Goal: Task Accomplishment & Management: Manage account settings

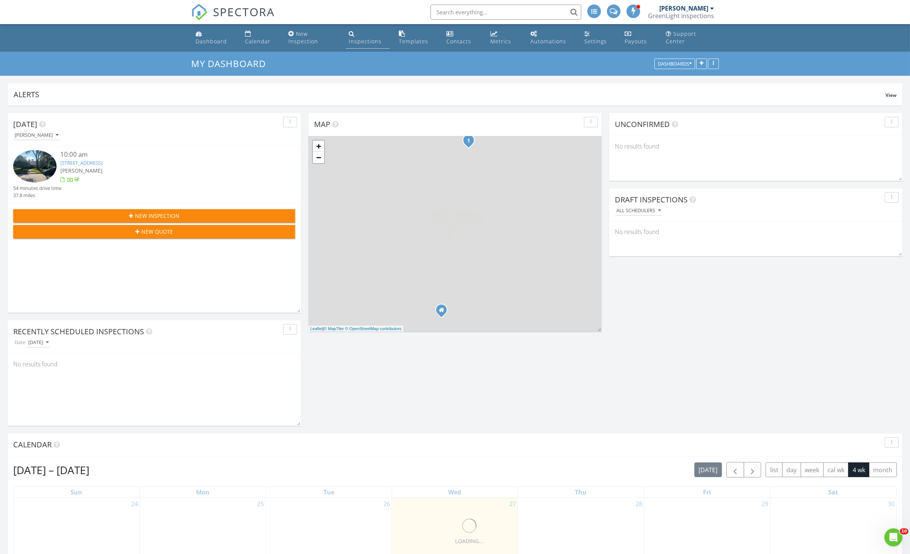
click at [353, 41] on div "Inspections" at bounding box center [365, 41] width 33 height 7
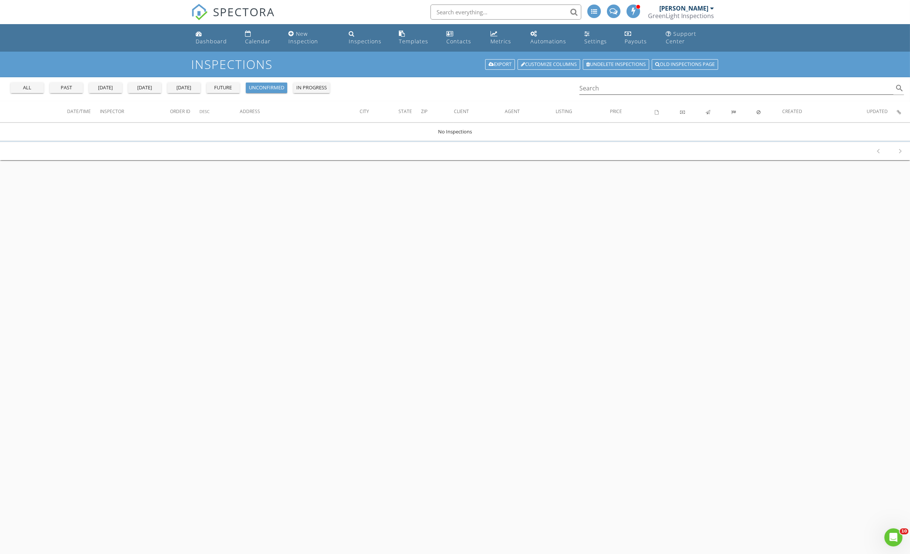
click at [25, 87] on div "all" at bounding box center [27, 88] width 27 height 8
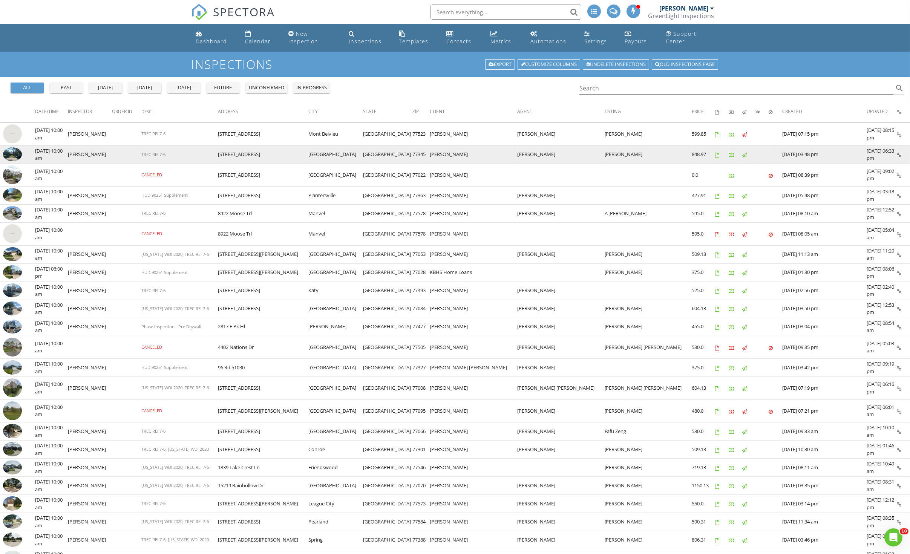
click at [20, 153] on img at bounding box center [12, 154] width 19 height 14
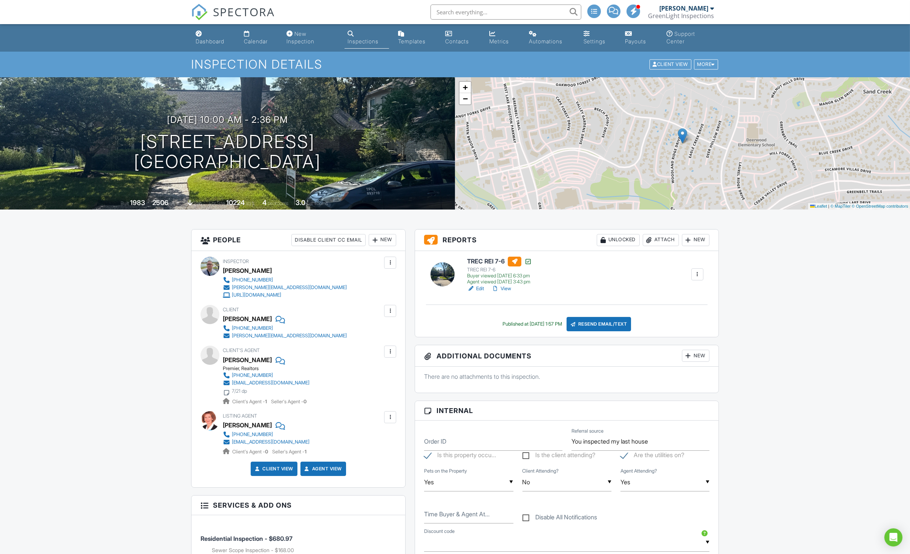
click at [656, 240] on div "Attach" at bounding box center [661, 240] width 36 height 12
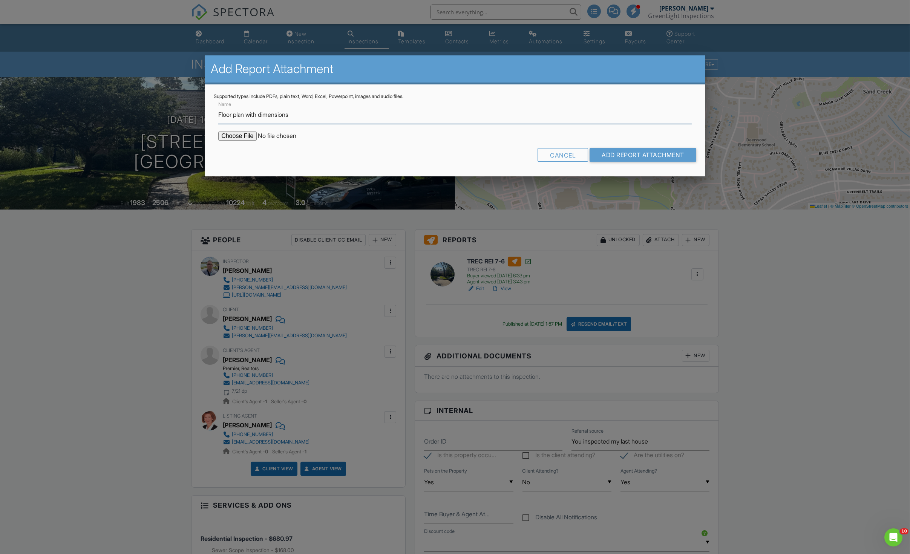
type input "Floor plan with dimensions"
click at [230, 135] on input "file" at bounding box center [282, 136] width 128 height 9
type input "C:\fakepath\all_floors_2810_woodland_ridge_drive_kingwood_with_dim.pdf"
click at [597, 153] on input "Add Report Attachment" at bounding box center [643, 155] width 107 height 14
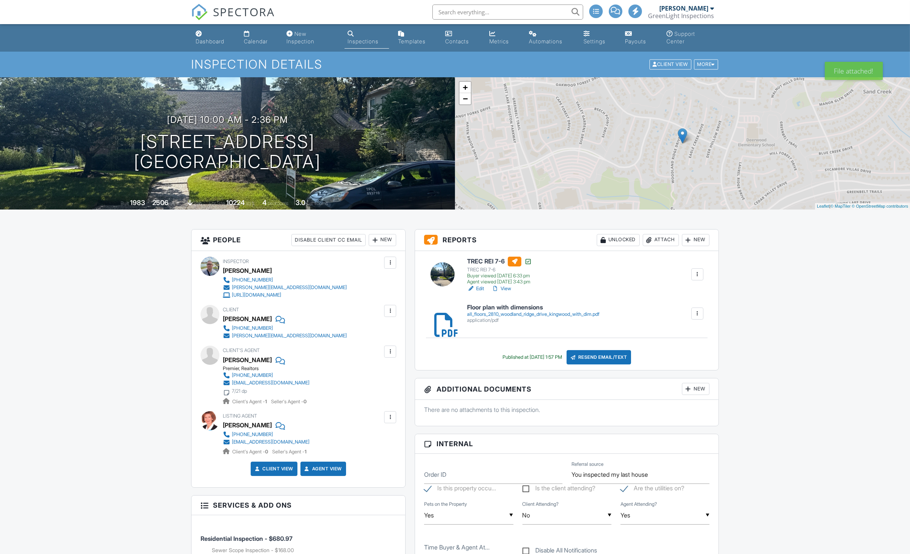
click at [650, 240] on div at bounding box center [650, 240] width 8 height 8
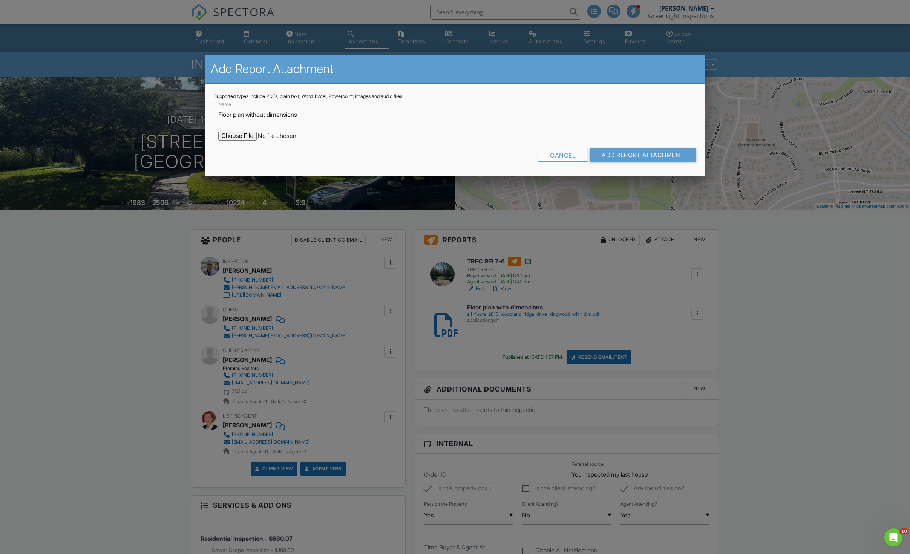
type input "Floor plan without dimensions"
click at [237, 135] on input "file" at bounding box center [282, 136] width 128 height 9
type input "C:\fakepath\all_floors_2810_woodland_ridge_drive_kingwood_without_dim.pdf"
click at [599, 152] on input "Add Report Attachment" at bounding box center [643, 155] width 107 height 14
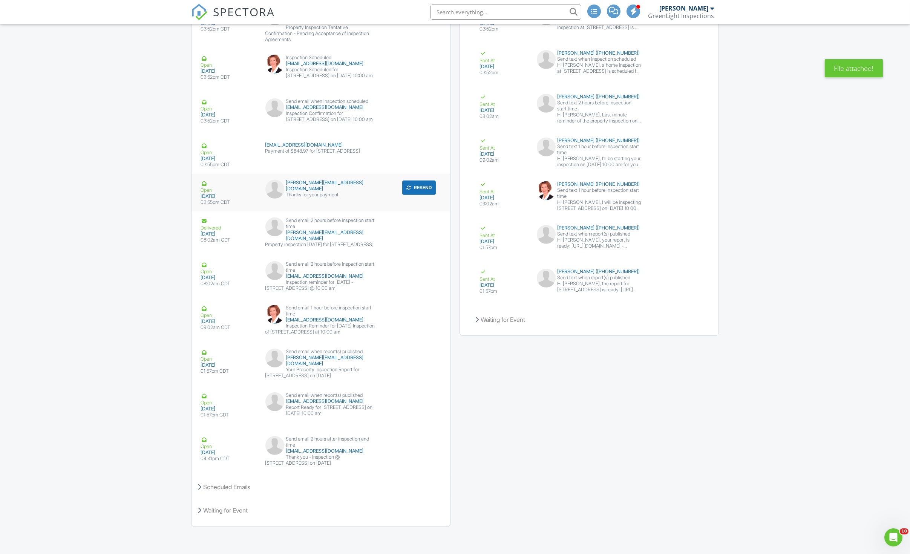
scroll to position [1053, 0]
click at [203, 488] on div "Scheduled Emails" at bounding box center [321, 487] width 259 height 20
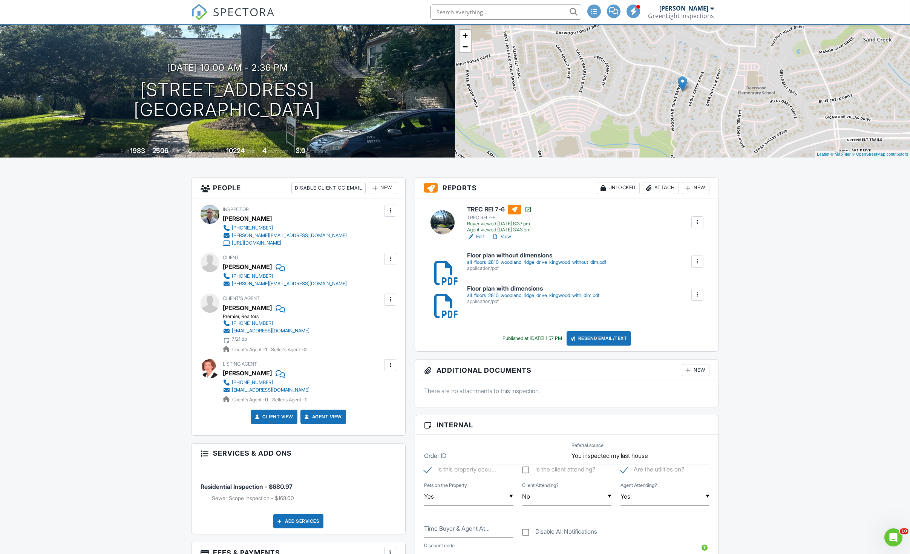
scroll to position [0, 0]
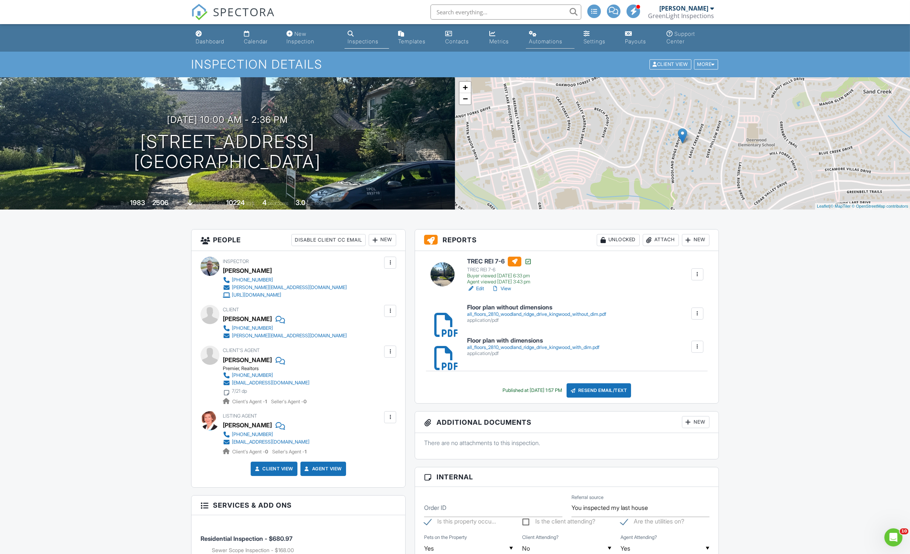
click at [541, 40] on div "Automations" at bounding box center [546, 41] width 34 height 6
